Goal: Task Accomplishment & Management: Manage account settings

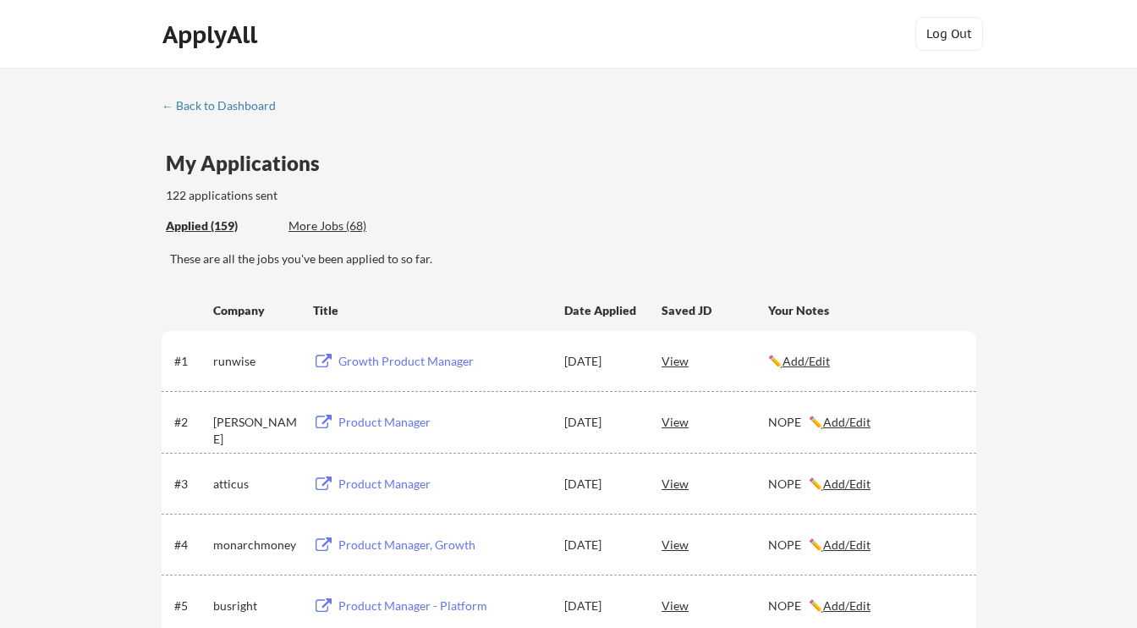
click at [344, 221] on div "More Jobs (68)" at bounding box center [351, 225] width 124 height 17
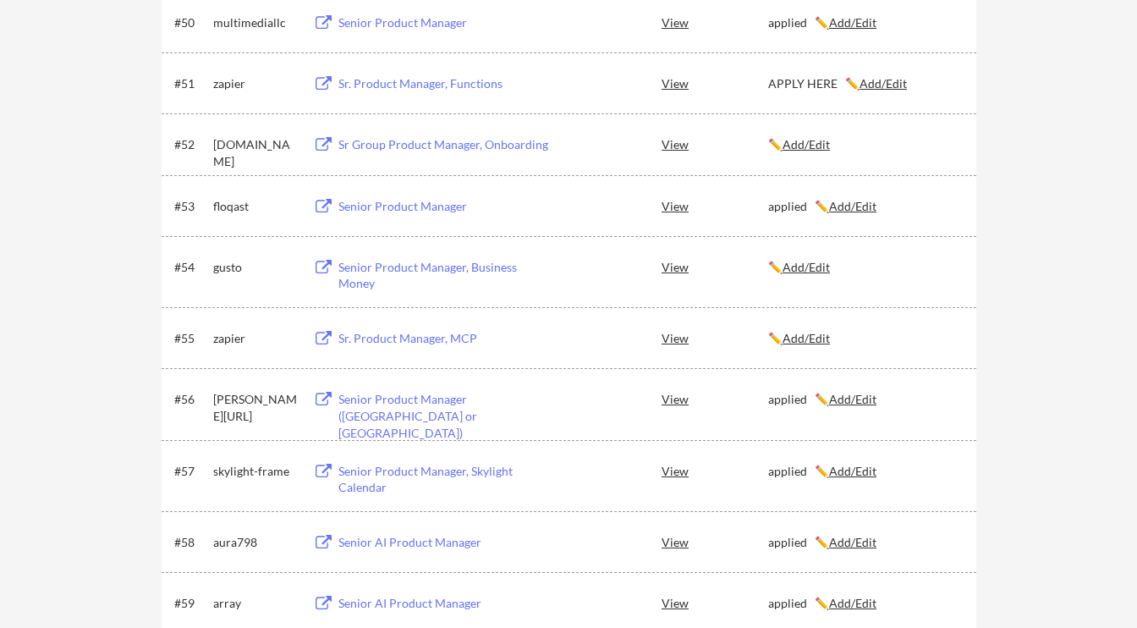
scroll to position [3443, 0]
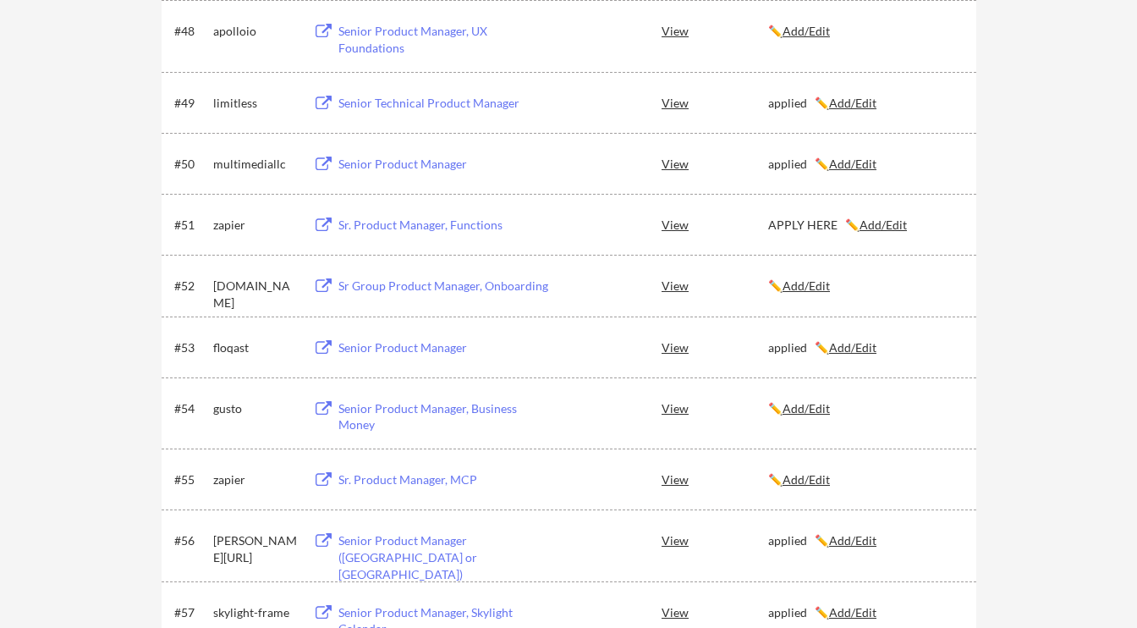
click at [887, 229] on u "Add/Edit" at bounding box center [883, 224] width 47 height 14
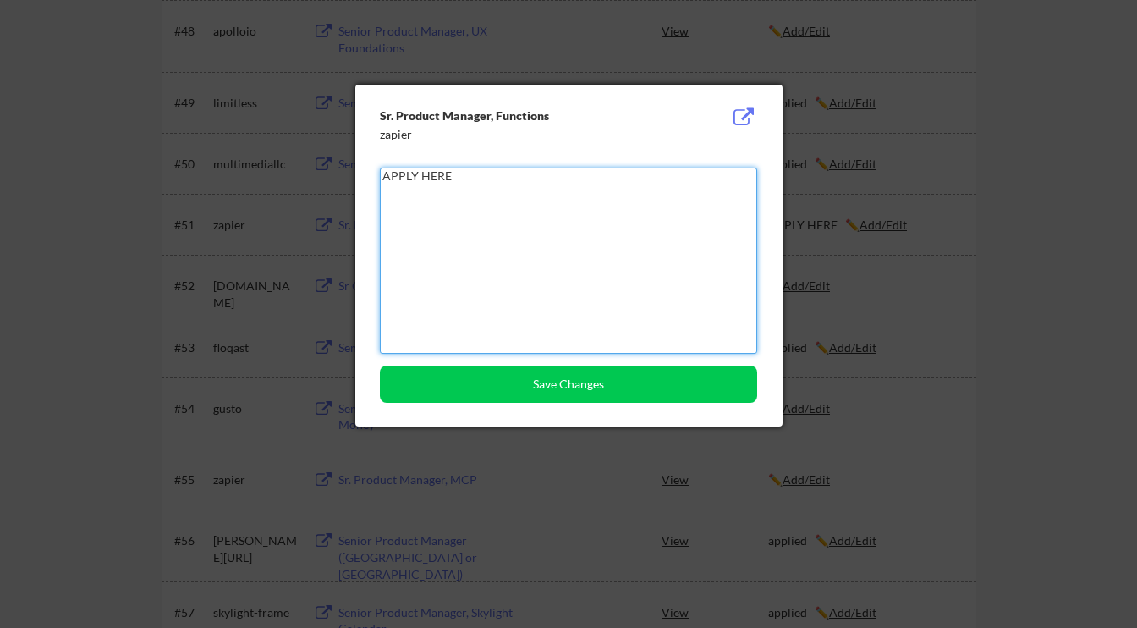
click at [490, 209] on textarea "APPLY HERE" at bounding box center [568, 261] width 377 height 186
type textarea "applied"
click at [577, 404] on div "Sr. Product Manager, Functions zapier applied Save Changes" at bounding box center [568, 256] width 427 height 342
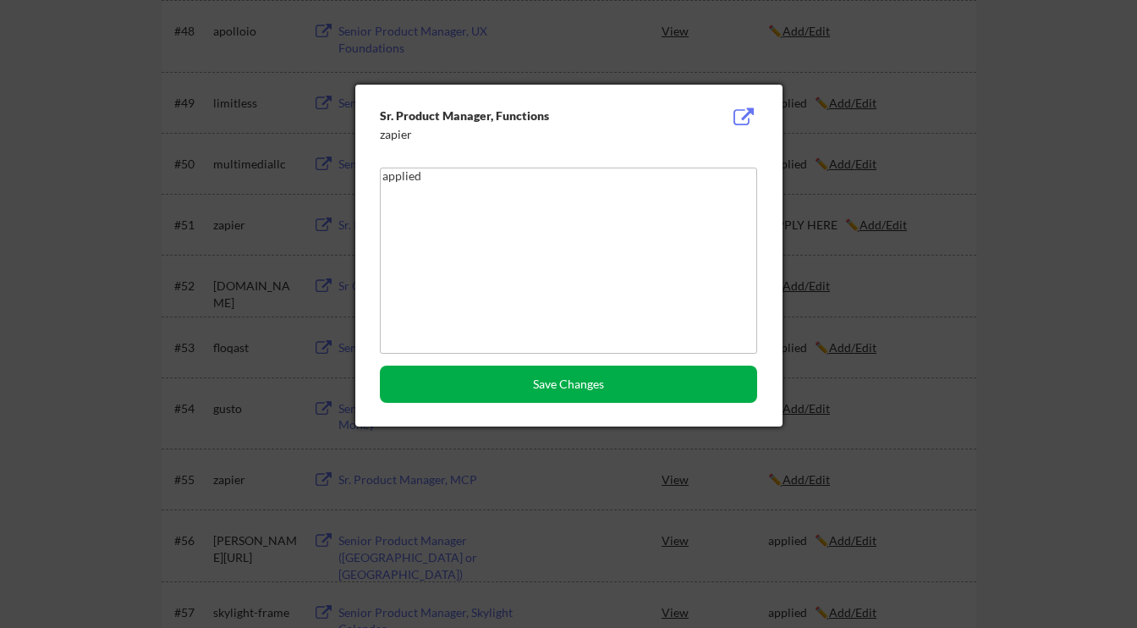
click at [602, 379] on button "Save Changes" at bounding box center [568, 384] width 377 height 37
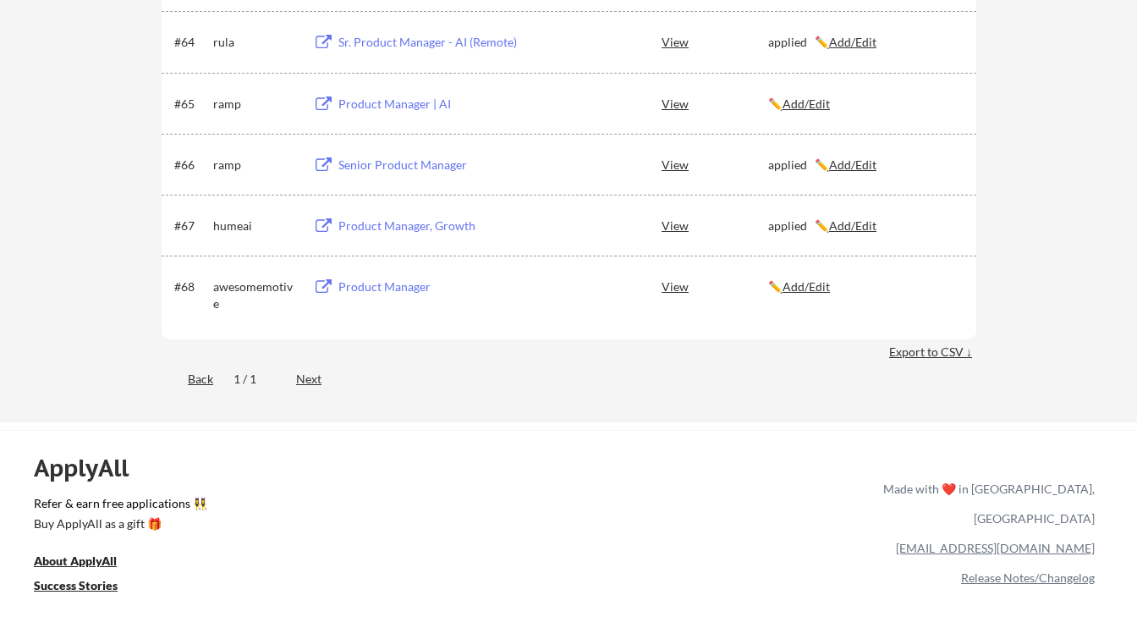
scroll to position [4433, 0]
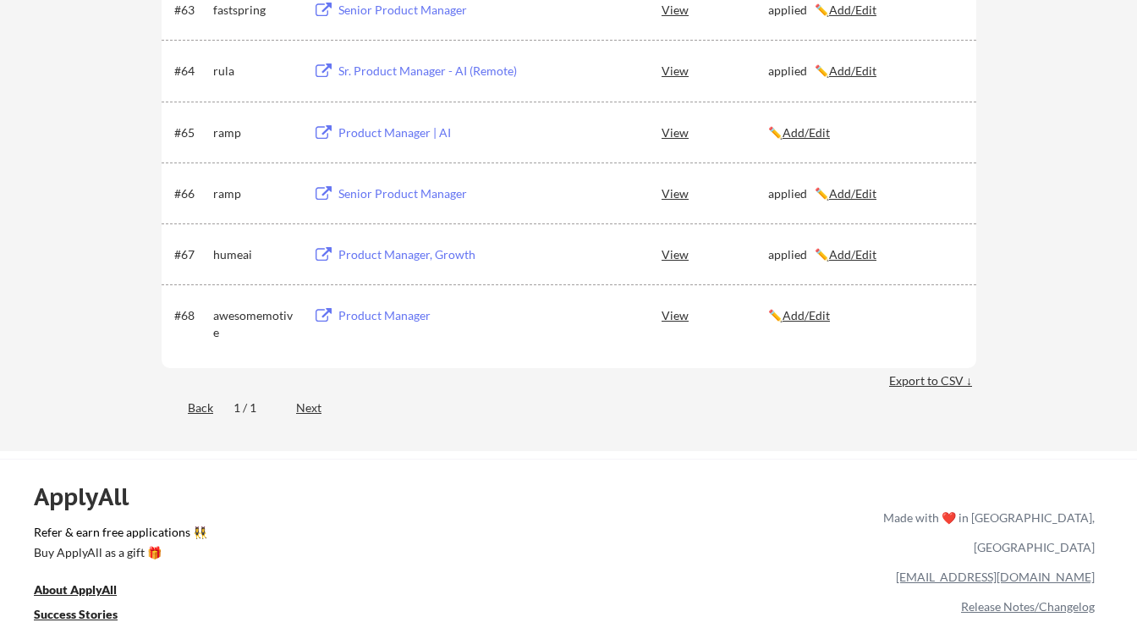
click at [417, 320] on div "Product Manager" at bounding box center [443, 315] width 210 height 17
click at [835, 320] on div "✏️ Add/Edit" at bounding box center [864, 315] width 193 height 17
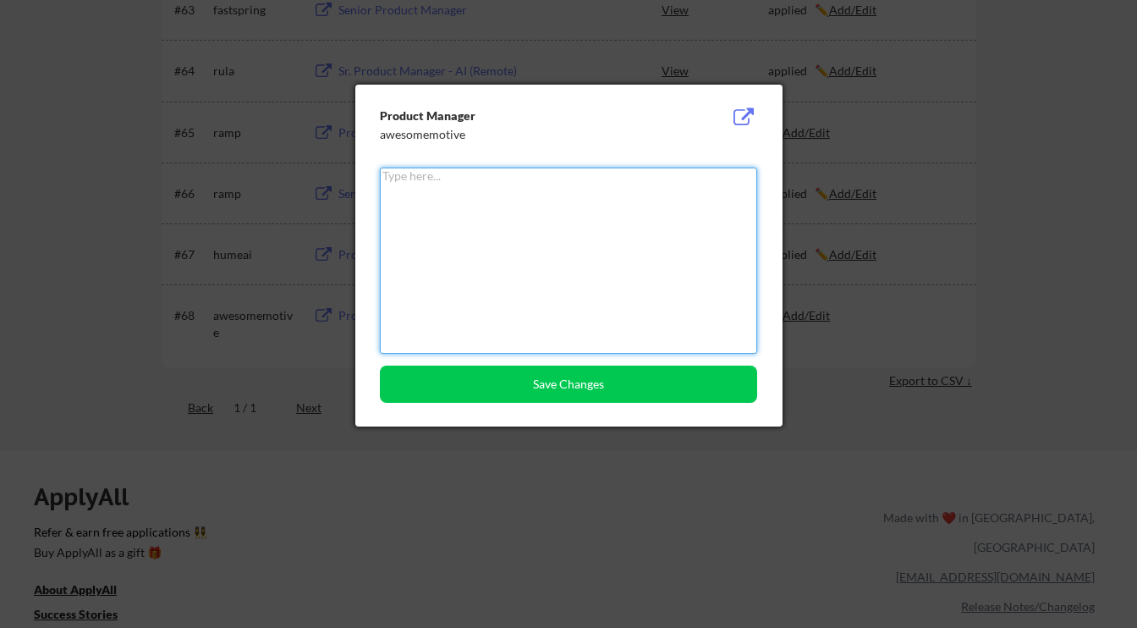
click at [565, 245] on textarea at bounding box center [568, 261] width 377 height 186
type textarea "p"
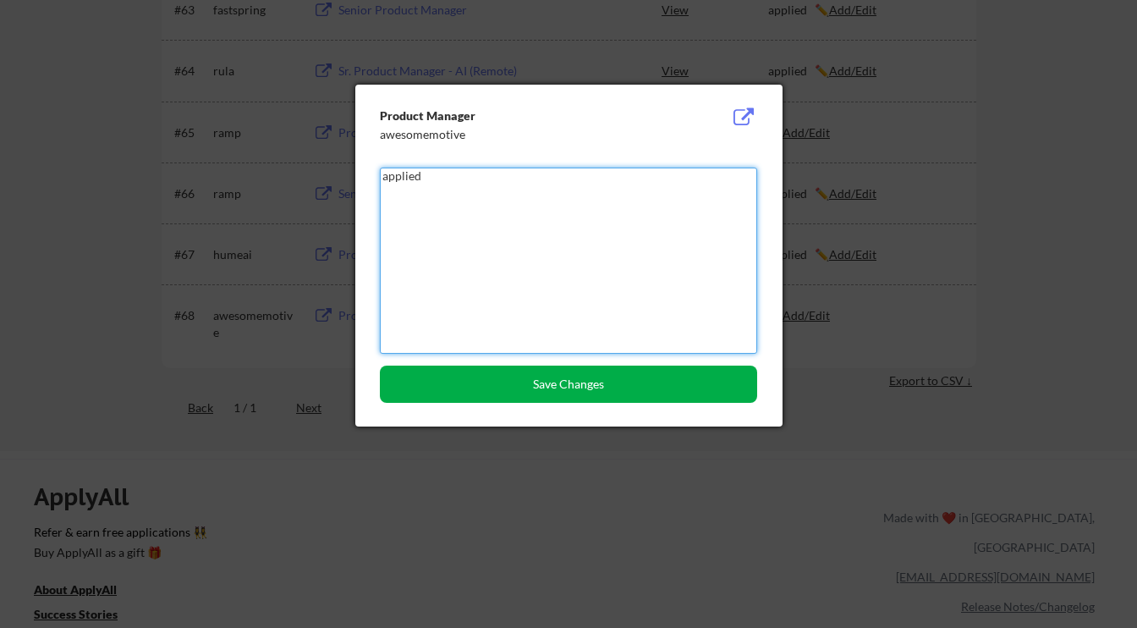
type textarea "applied"
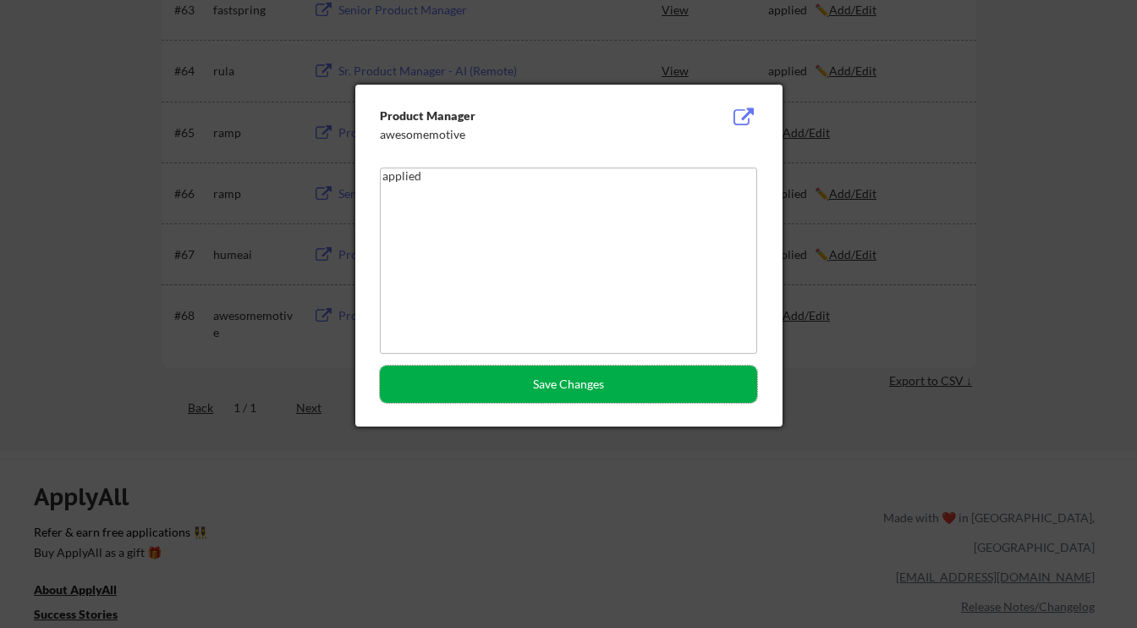
click at [567, 380] on button "Save Changes" at bounding box center [568, 384] width 377 height 37
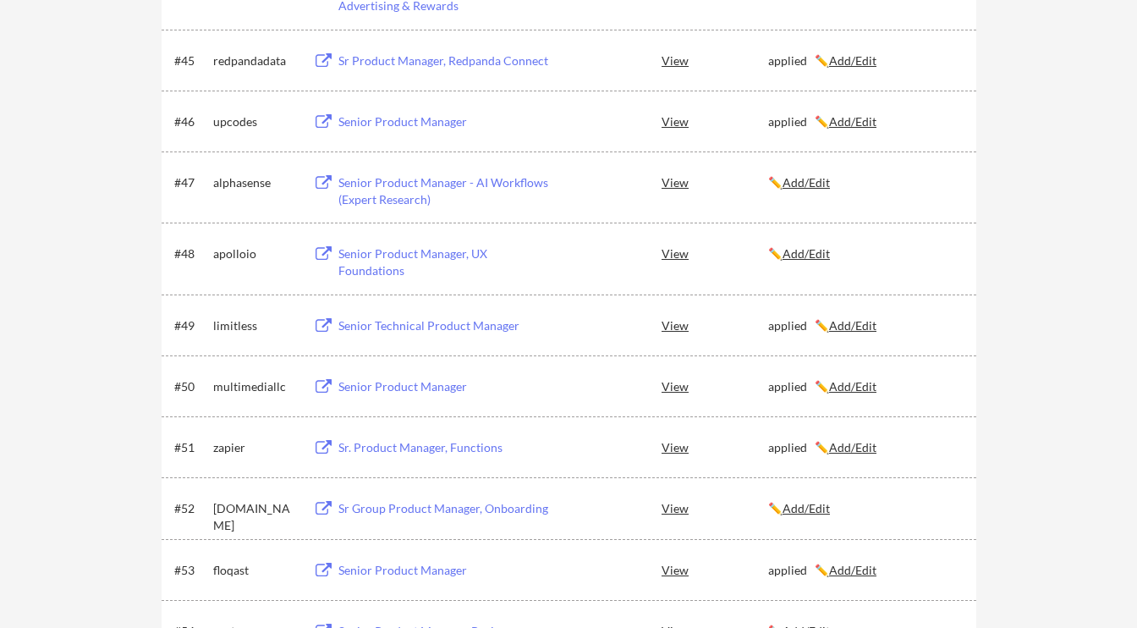
scroll to position [3216, 0]
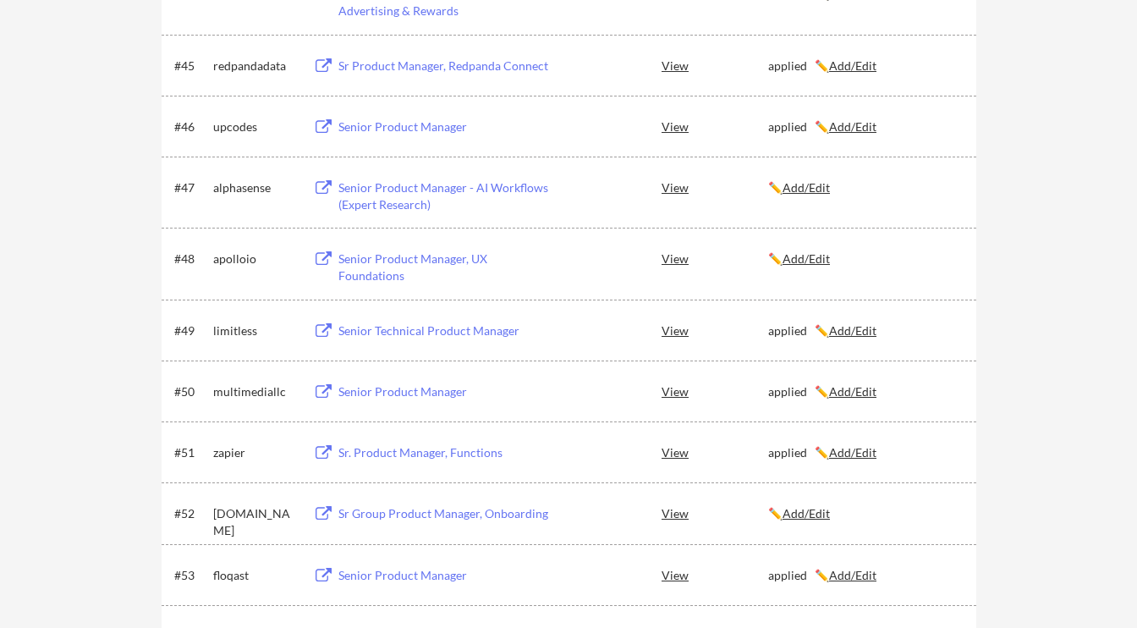
click at [410, 261] on div "Senior Product Manager, UX Foundations" at bounding box center [443, 266] width 210 height 33
click at [801, 261] on u "Add/Edit" at bounding box center [806, 258] width 47 height 14
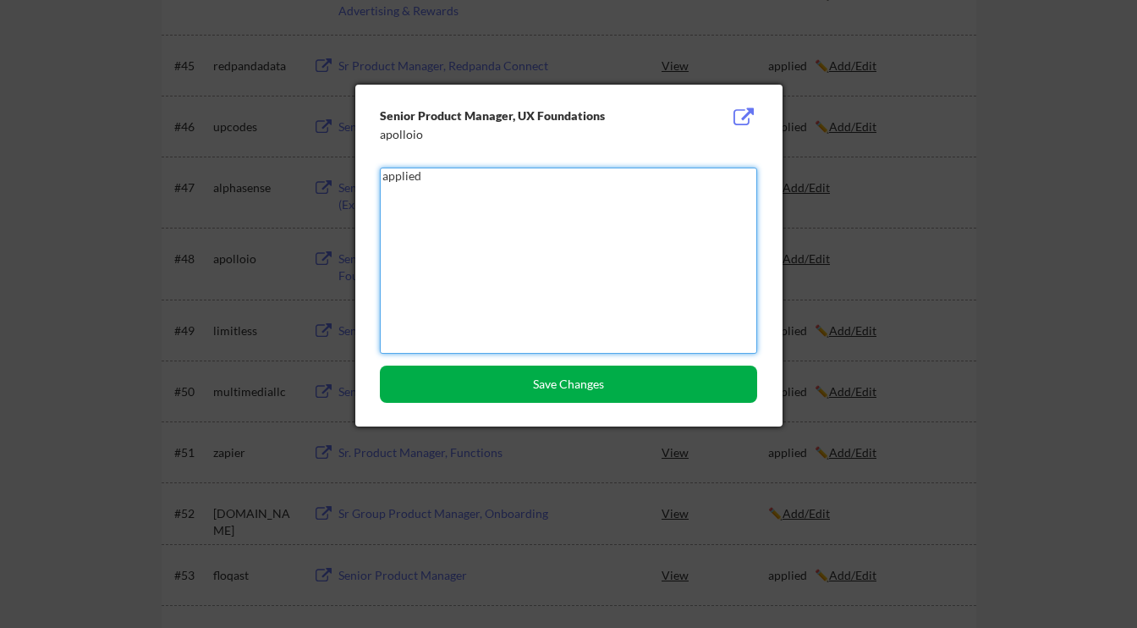
type textarea "applied"
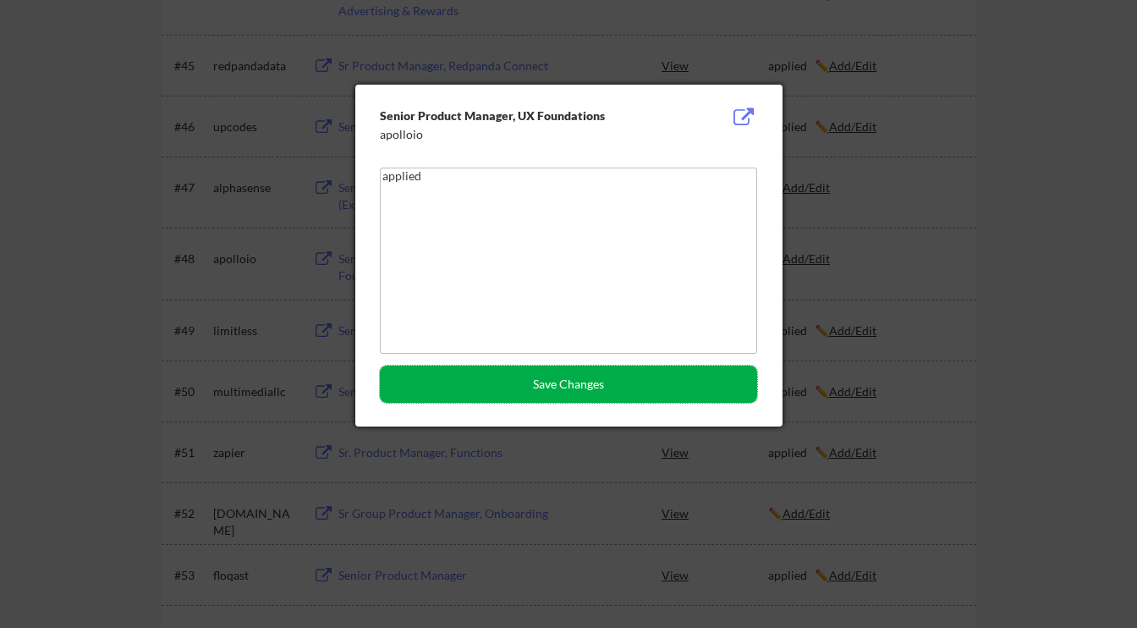
click at [617, 373] on button "Save Changes" at bounding box center [568, 384] width 377 height 37
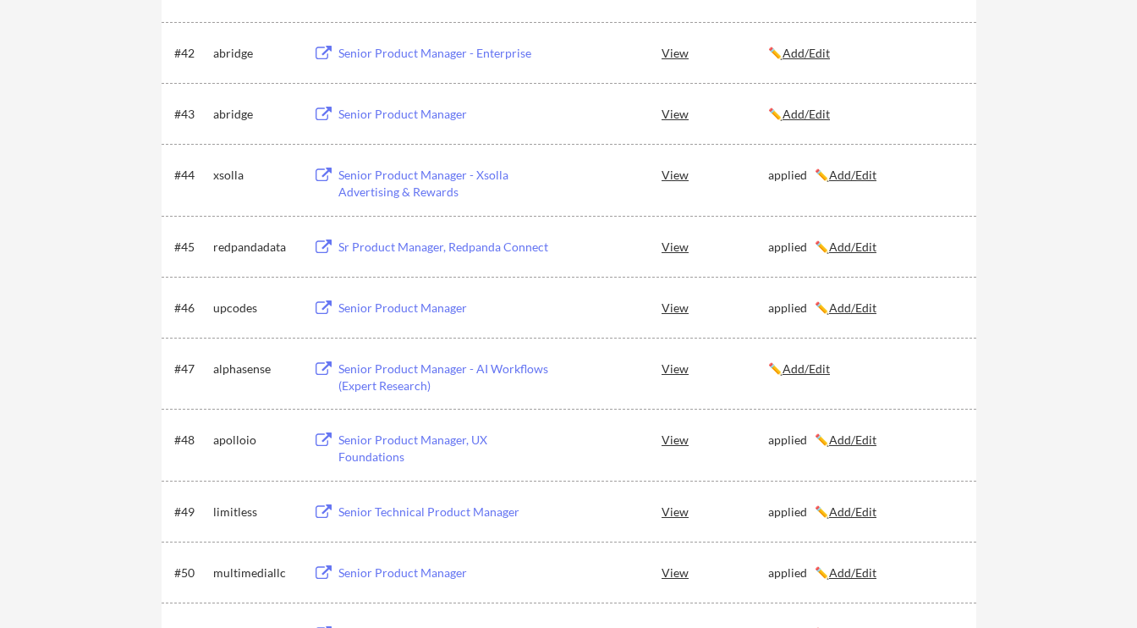
scroll to position [3032, 0]
click at [415, 115] on div "Senior Product Manager" at bounding box center [443, 116] width 210 height 17
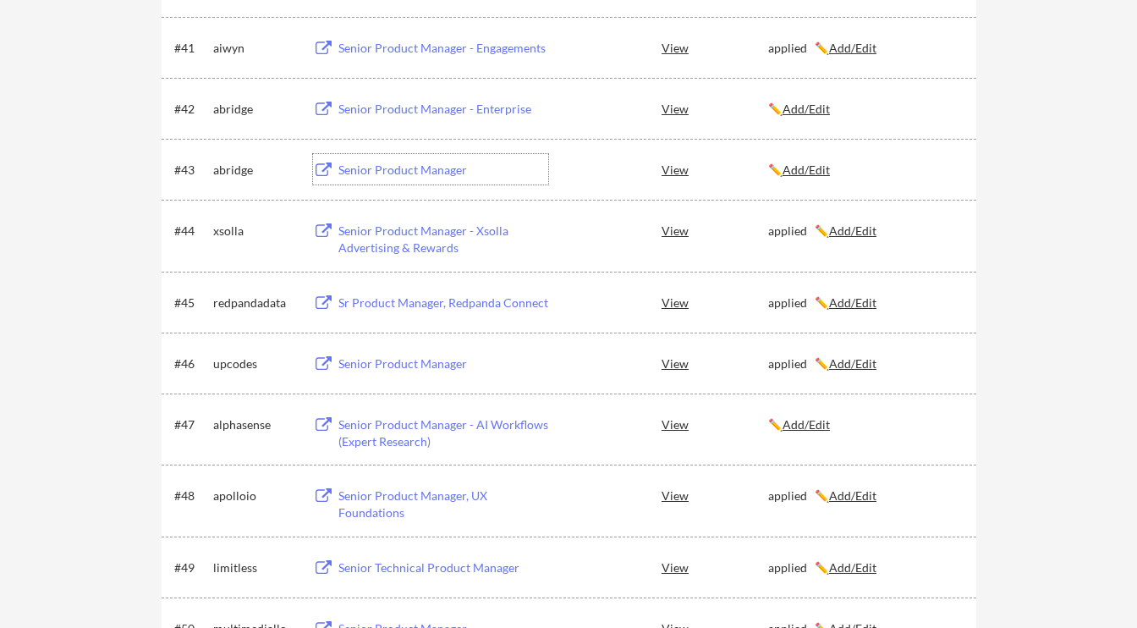
scroll to position [2975, 0]
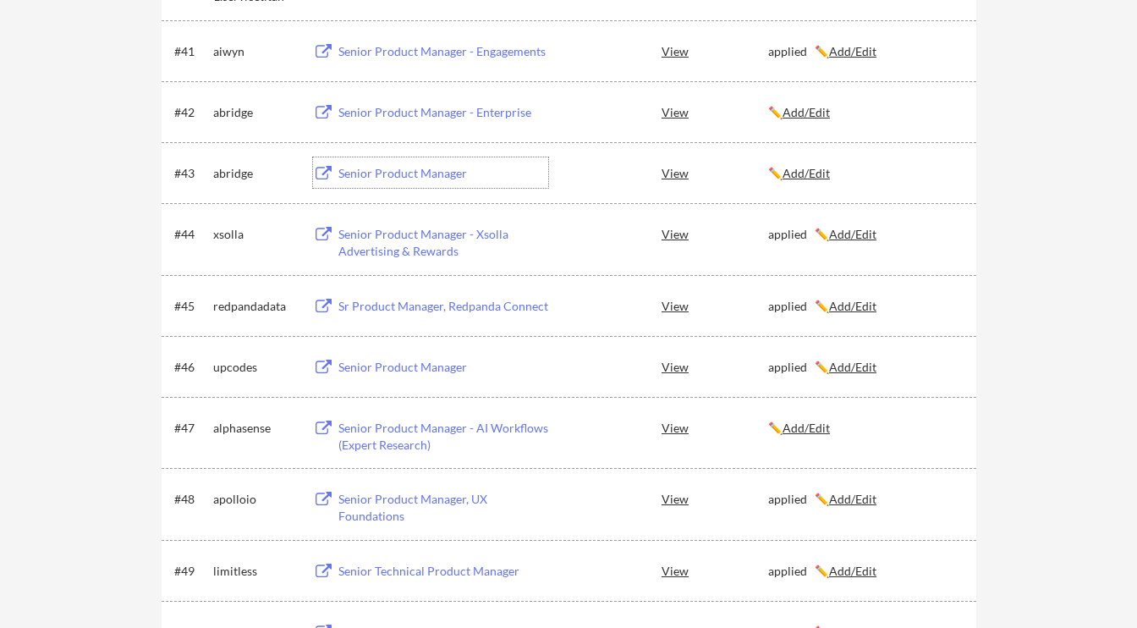
click at [456, 107] on div "Senior Product Manager - Enterprise" at bounding box center [443, 112] width 210 height 17
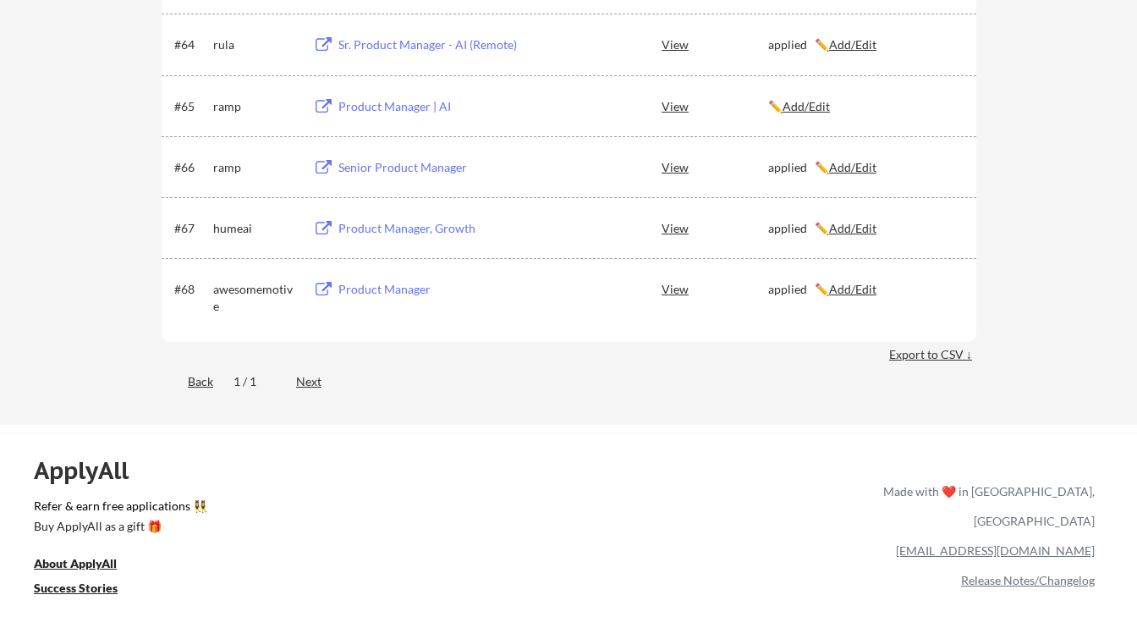
scroll to position [4416, 0]
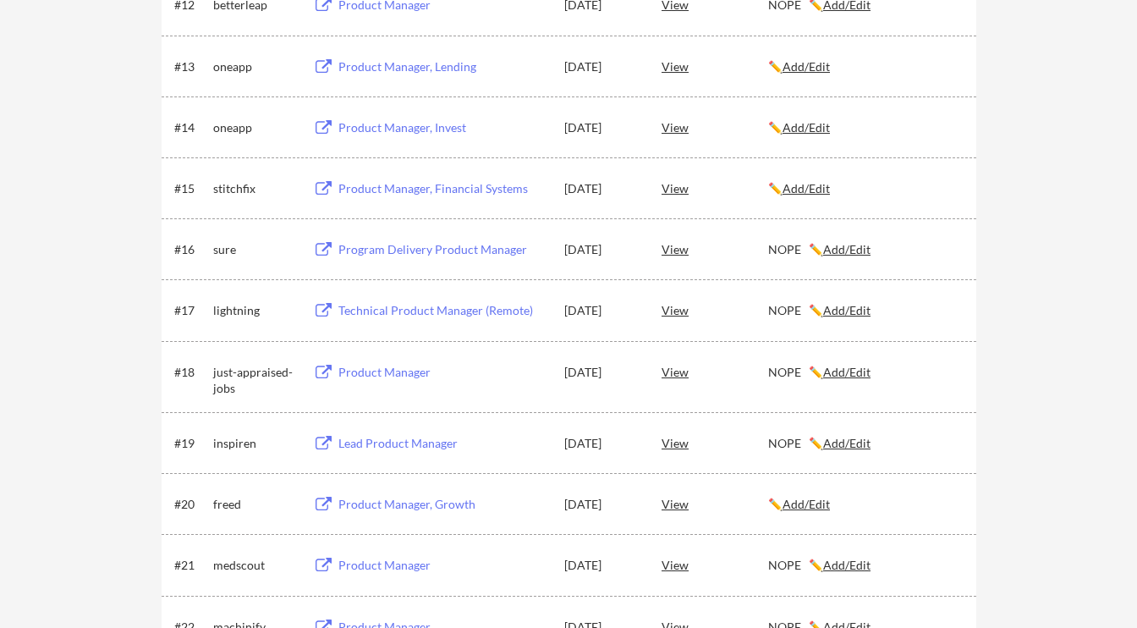
scroll to position [975, 0]
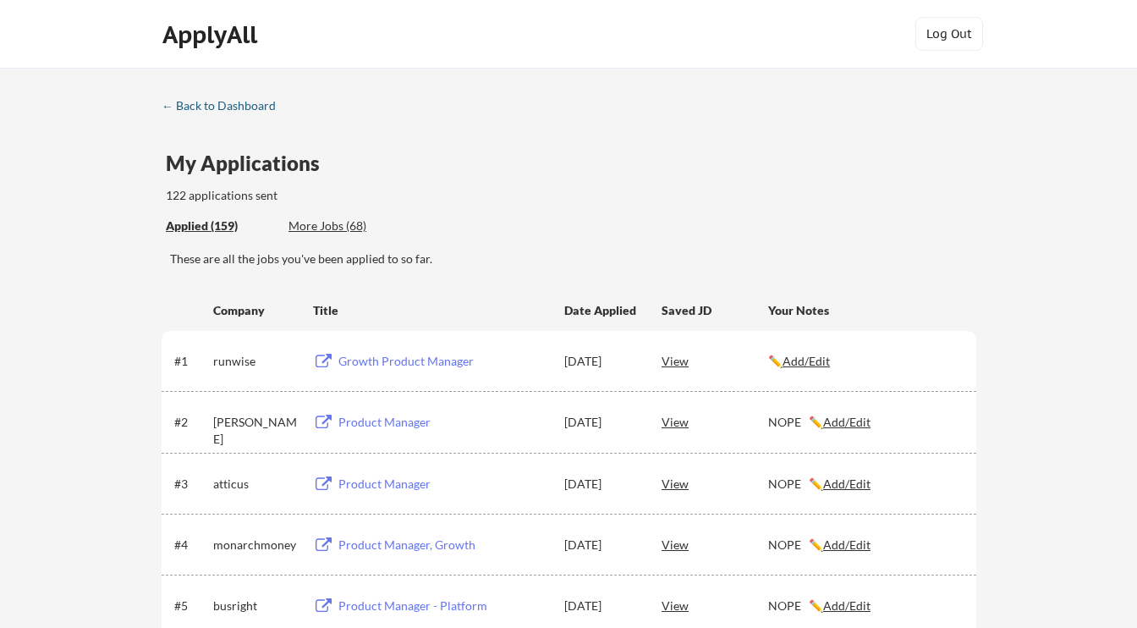
click at [239, 102] on div "← Back to Dashboard" at bounding box center [225, 106] width 127 height 12
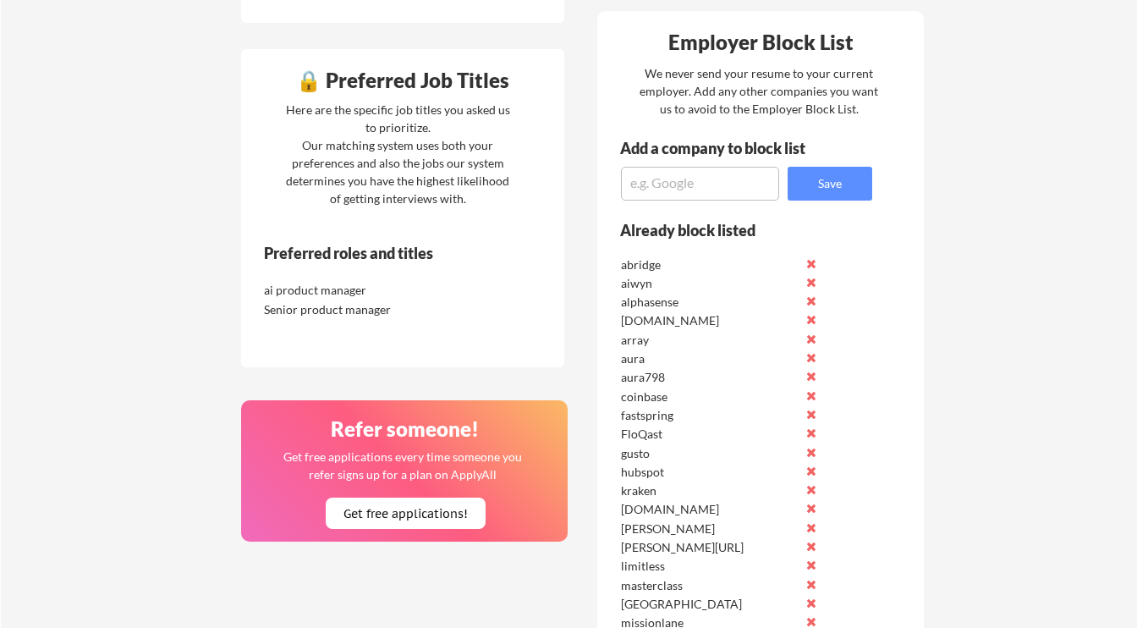
scroll to position [771, 0]
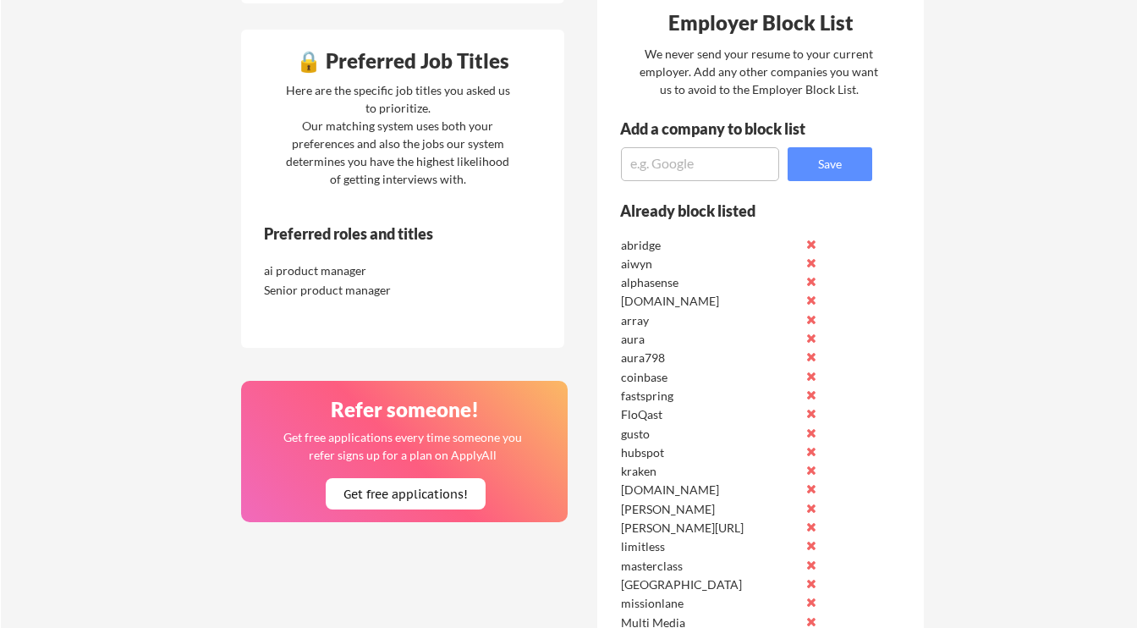
click at [687, 162] on textarea at bounding box center [700, 164] width 158 height 34
click at [688, 152] on textarea "glacier" at bounding box center [700, 164] width 158 height 34
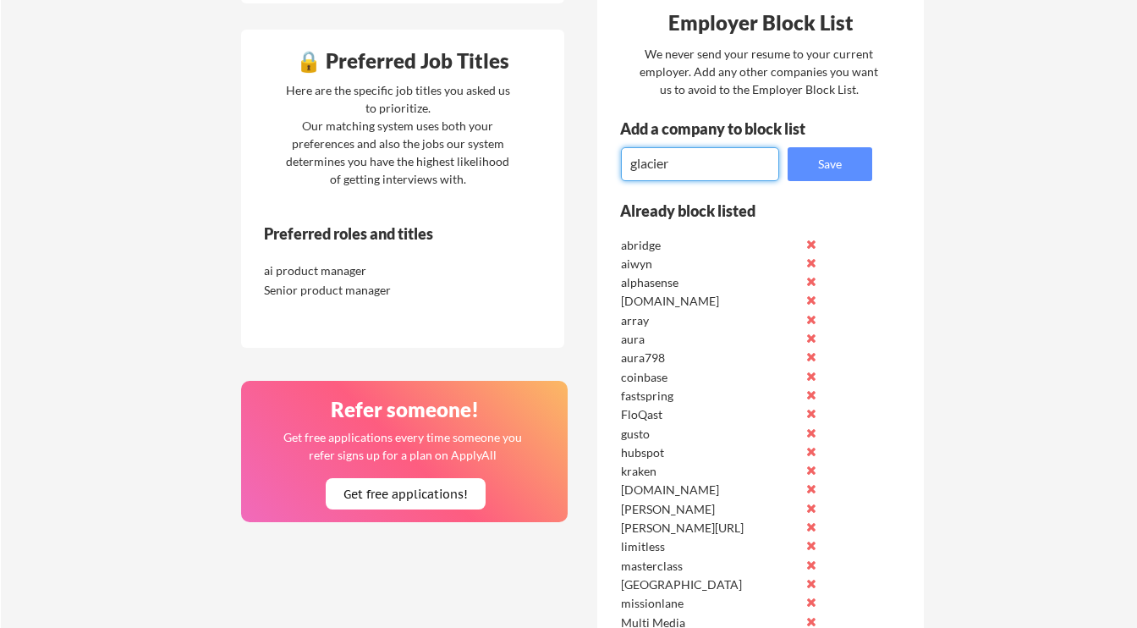
click at [682, 165] on textarea "glacier" at bounding box center [700, 164] width 158 height 34
type textarea "glacier readme"
click at [828, 161] on button "Save" at bounding box center [830, 164] width 85 height 34
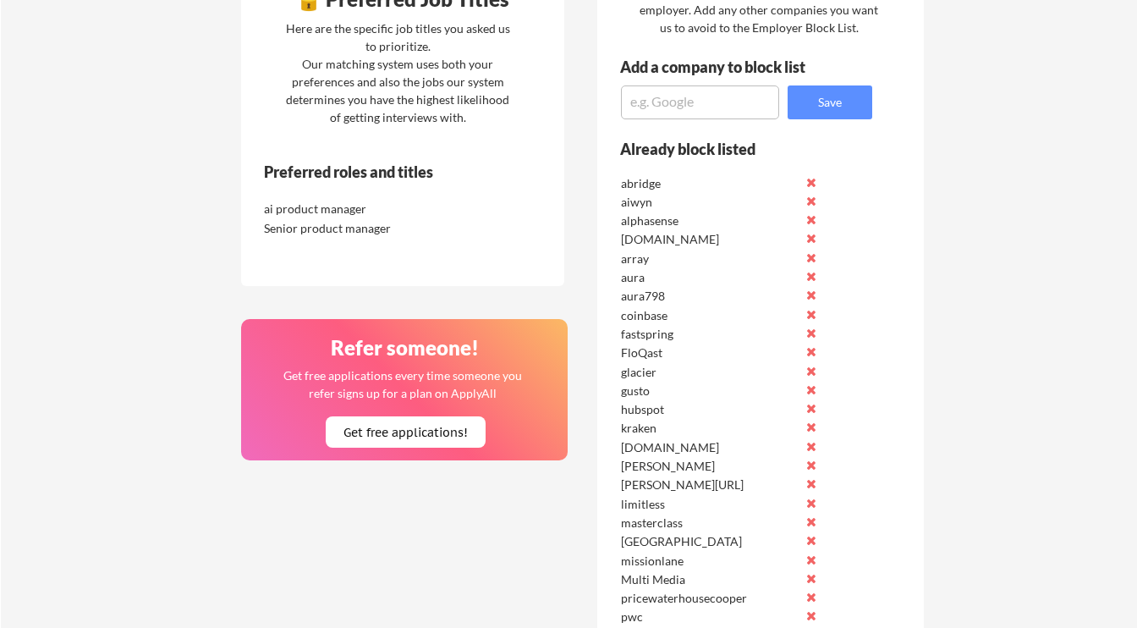
scroll to position [767, 0]
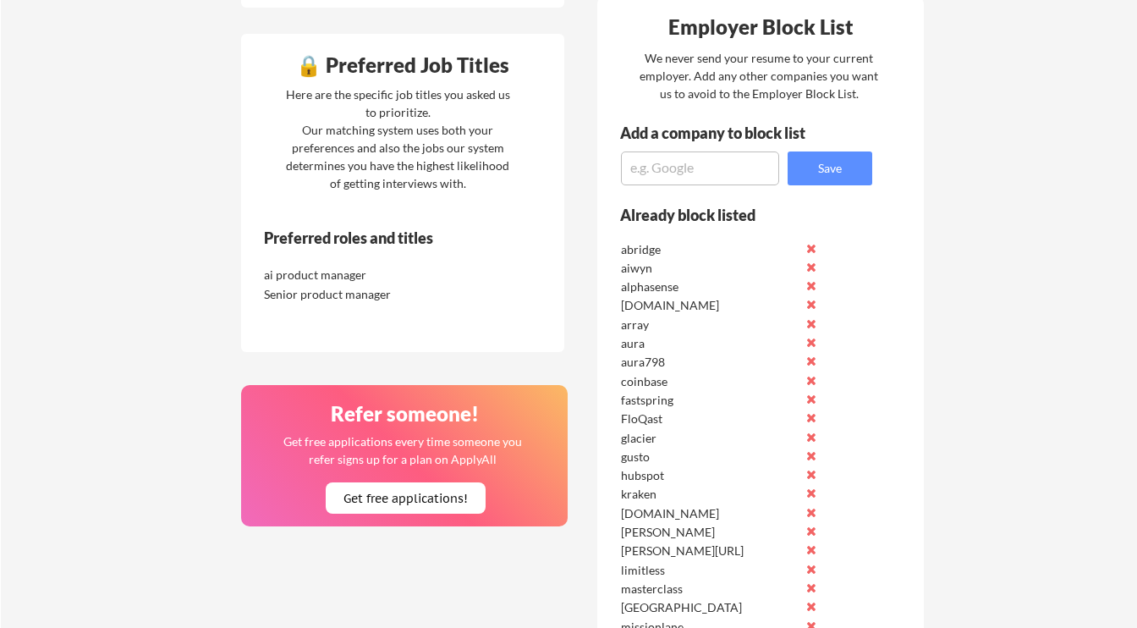
click at [687, 172] on textarea at bounding box center [700, 168] width 158 height 34
click at [687, 172] on textarea "trunk tools" at bounding box center [700, 168] width 158 height 34
click at [687, 172] on textarea "trunk tools stepful virta" at bounding box center [700, 168] width 158 height 34
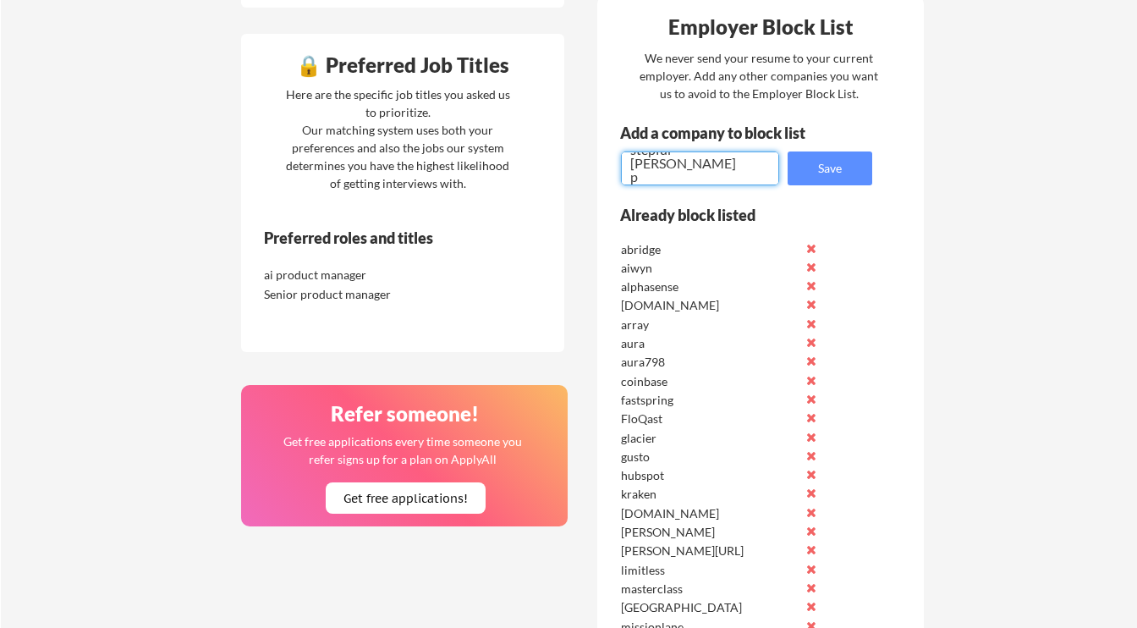
scroll to position [45, 0]
click at [674, 179] on textarea "trunk tools stepful virta angi pactfi" at bounding box center [700, 168] width 158 height 34
click at [696, 171] on textarea "trunk tools stepful virta angi pactfi sardine writer nash doxo" at bounding box center [700, 168] width 158 height 34
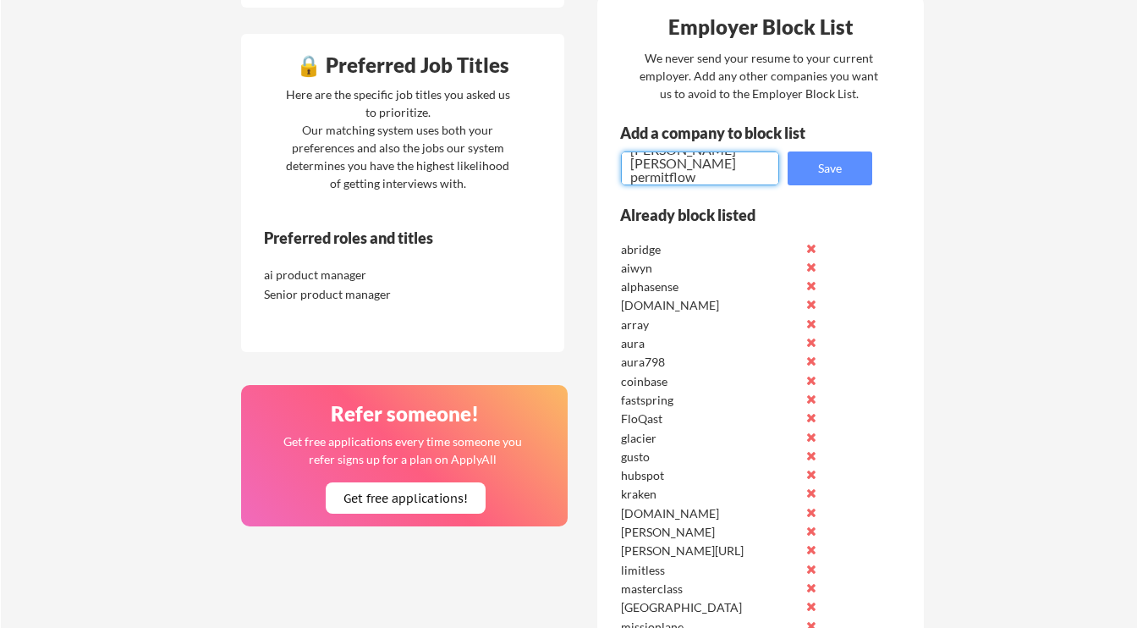
type textarea "trunk tools stepful virta angi pactfi sardine writer nash doxo theori freed per…"
click at [835, 157] on button "Save" at bounding box center [830, 168] width 85 height 34
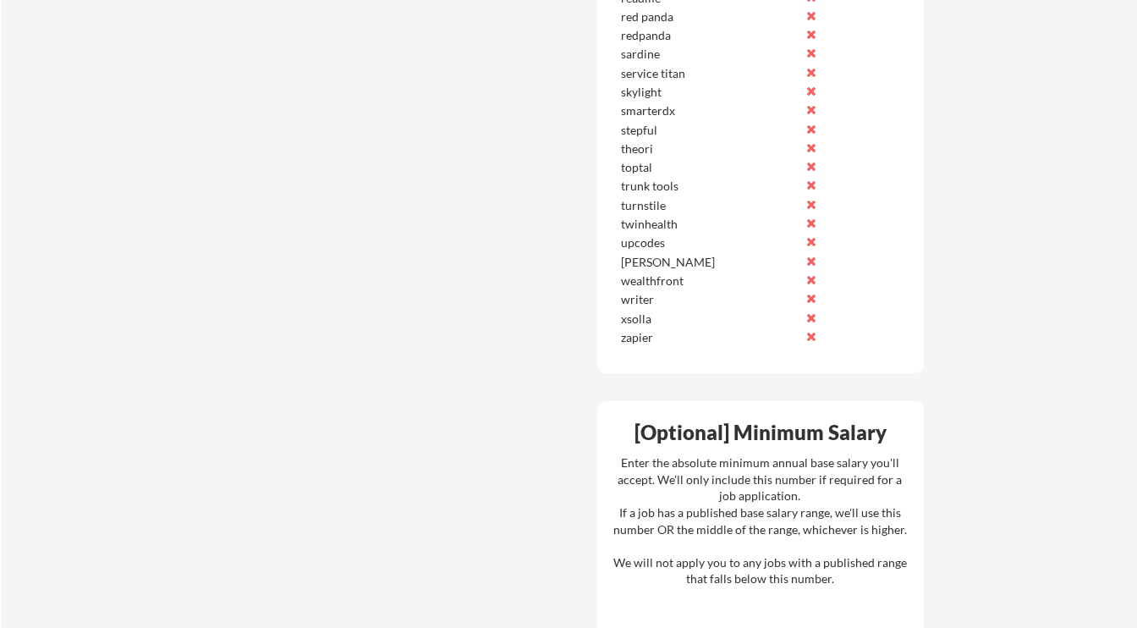
scroll to position [1589, 0]
